Goal: Information Seeking & Learning: Get advice/opinions

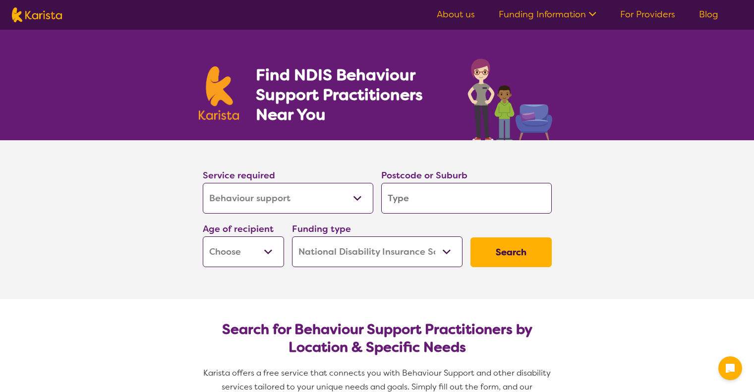
select select "Behaviour support"
select select "NDIS"
select select "Behaviour support"
select select "NDIS"
click at [405, 194] on input "search" at bounding box center [466, 198] width 171 height 31
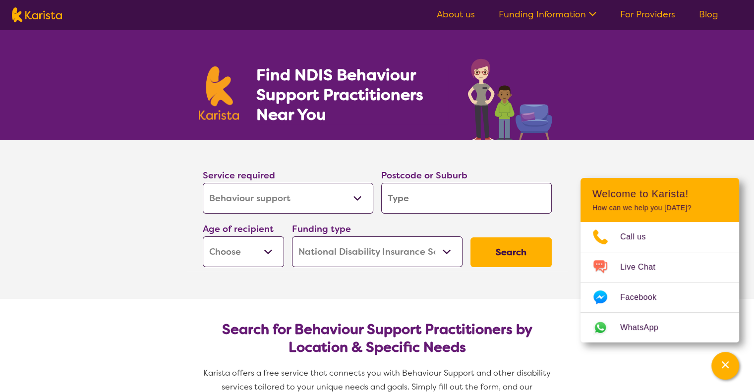
type input "3"
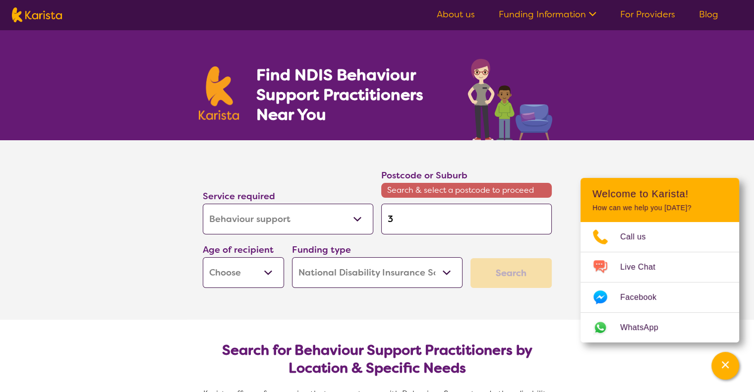
type input "31"
type input "319"
type input "3198"
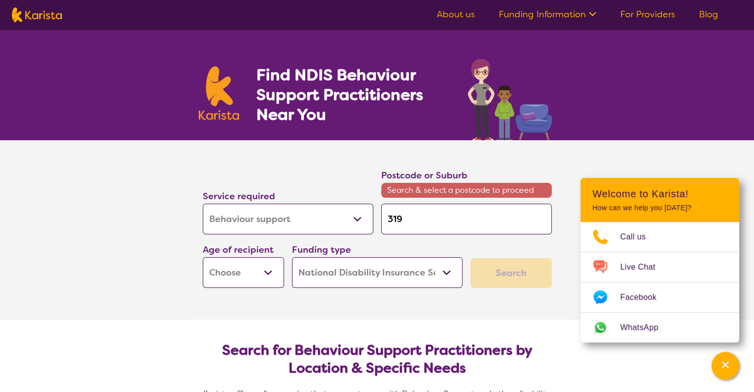
type input "3198"
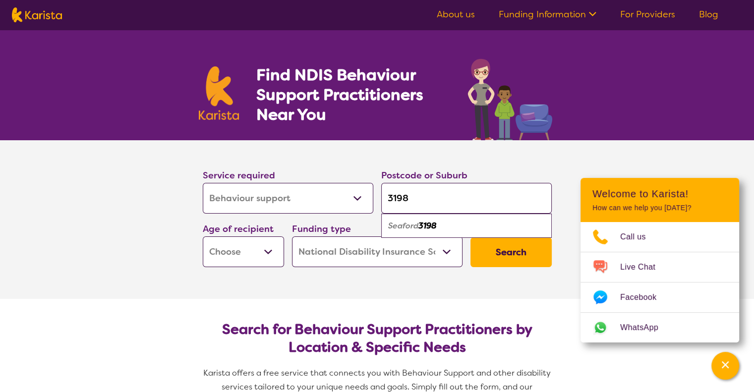
type input "3198"
click at [412, 227] on em "Seaford" at bounding box center [403, 226] width 30 height 10
click at [243, 253] on select "Early Childhood - 0 to 9 Child - 10 to 11 Adolescent - 12 to 17 Adult - 18 to 6…" at bounding box center [243, 252] width 81 height 31
select select "AD"
click at [203, 237] on select "Early Childhood - 0 to 9 Child - 10 to 11 Adolescent - 12 to 17 Adult - 18 to 6…" at bounding box center [243, 252] width 81 height 31
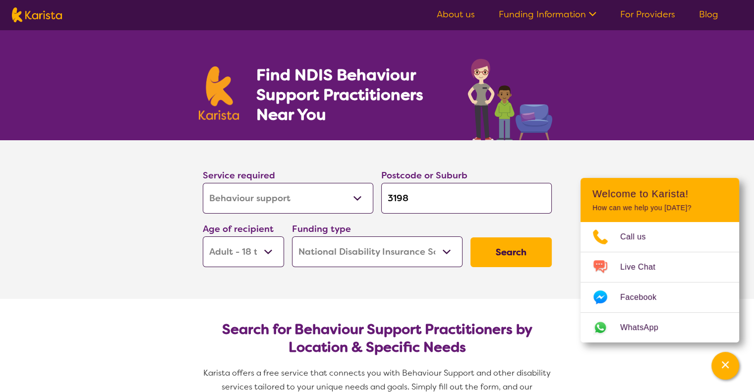
select select "AD"
click at [507, 253] on button "Search" at bounding box center [511, 253] width 81 height 30
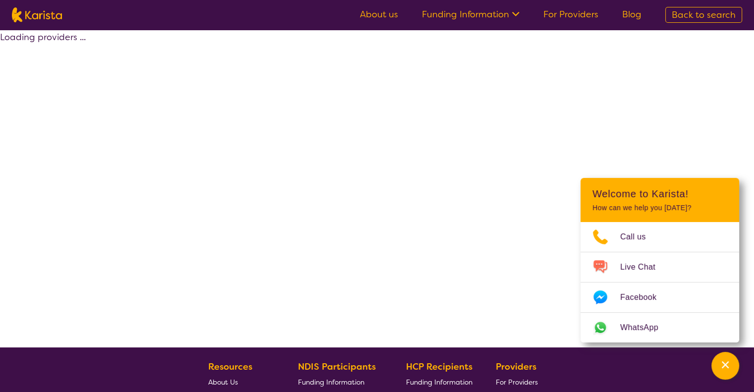
select select "by_score"
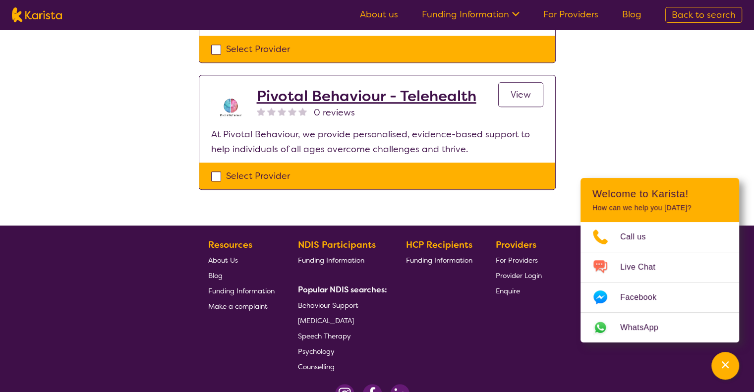
scroll to position [767, 0]
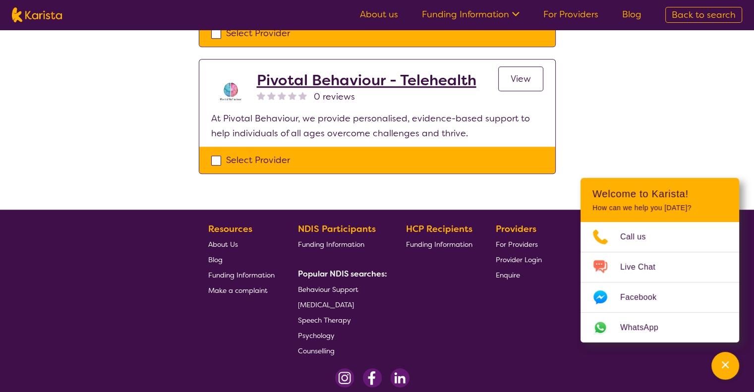
select select "Behaviour support"
select select "AD"
select select "NDIS"
select select "Behaviour support"
select select "AD"
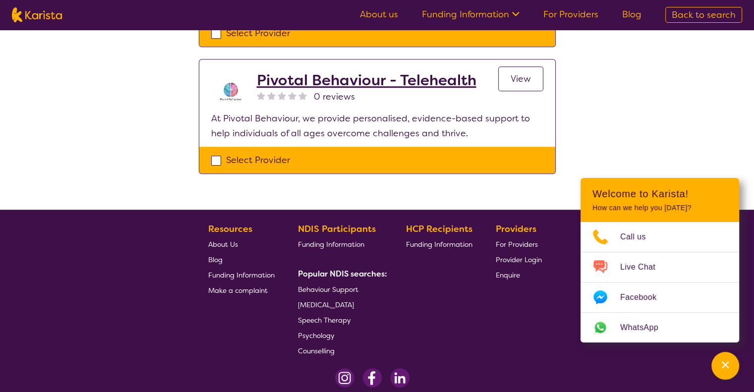
select select "NDIS"
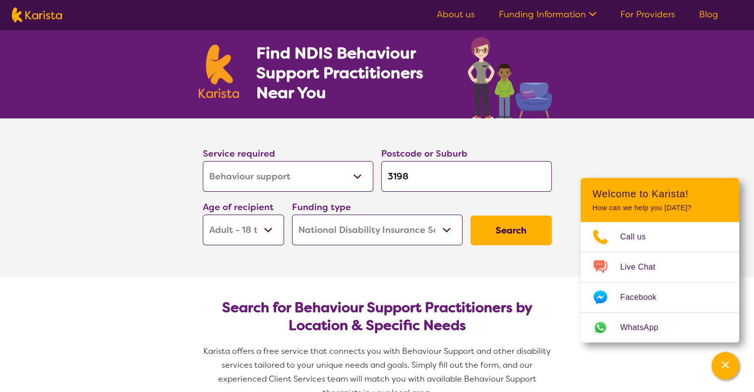
scroll to position [21, 0]
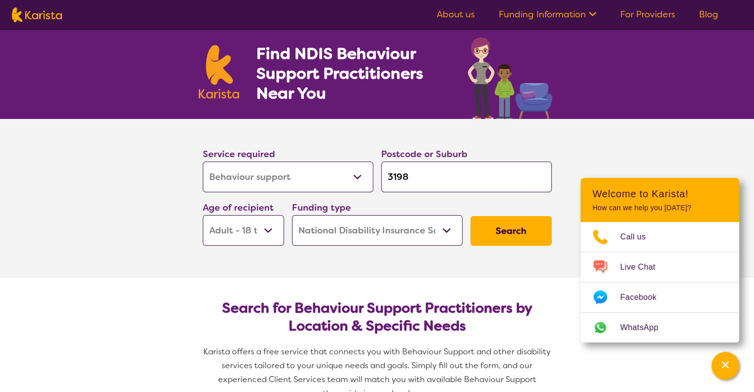
click at [500, 238] on button "Search" at bounding box center [511, 231] width 81 height 30
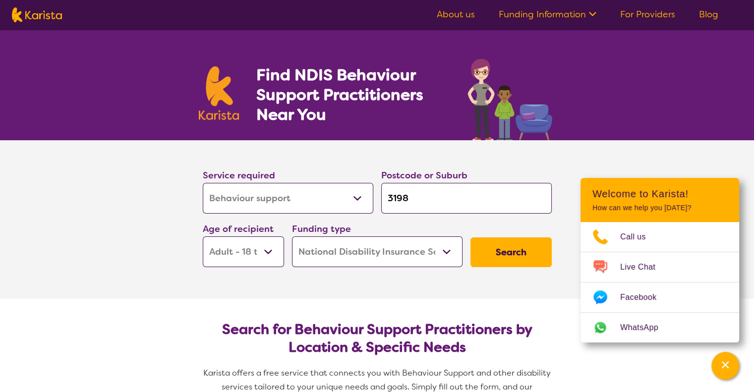
select select "by_score"
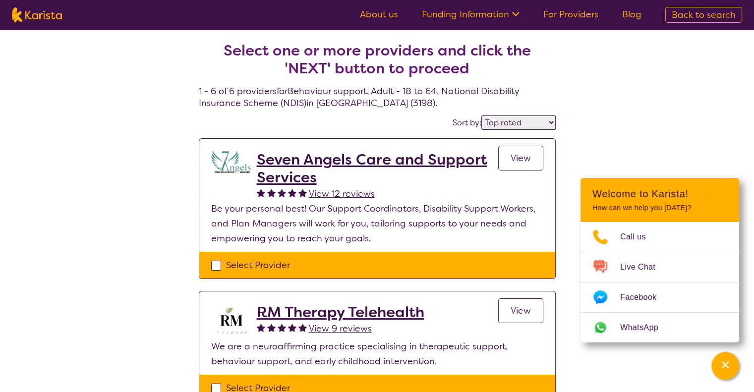
click at [522, 159] on span "View" at bounding box center [521, 158] width 20 height 12
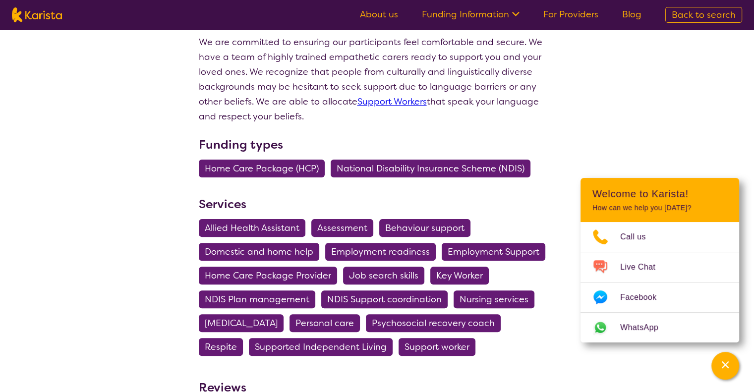
scroll to position [242, 0]
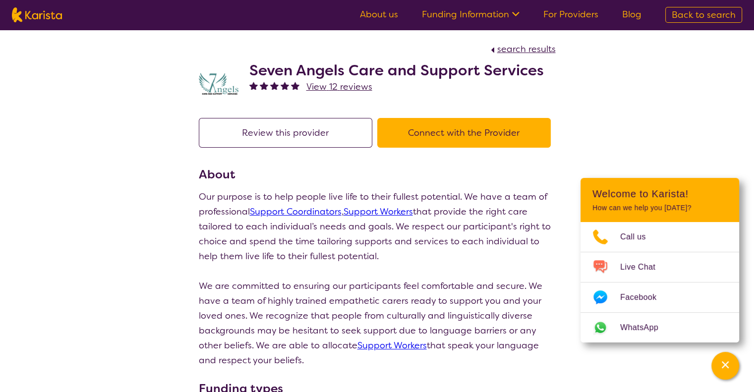
select select "by_score"
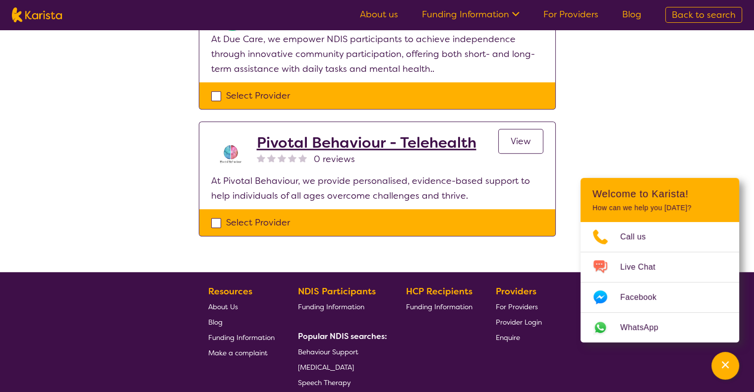
scroll to position [705, 0]
